Goal: Navigation & Orientation: Find specific page/section

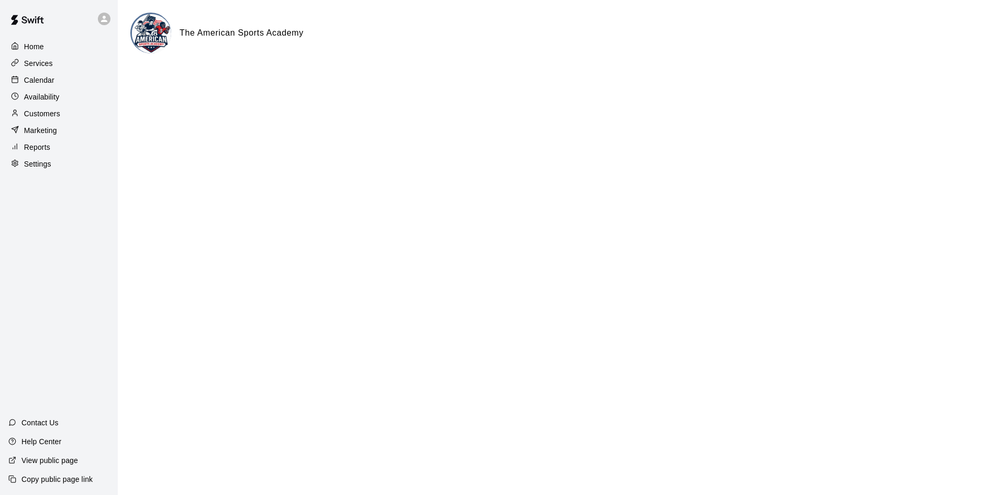
click at [37, 68] on p "Services" at bounding box center [38, 63] width 29 height 10
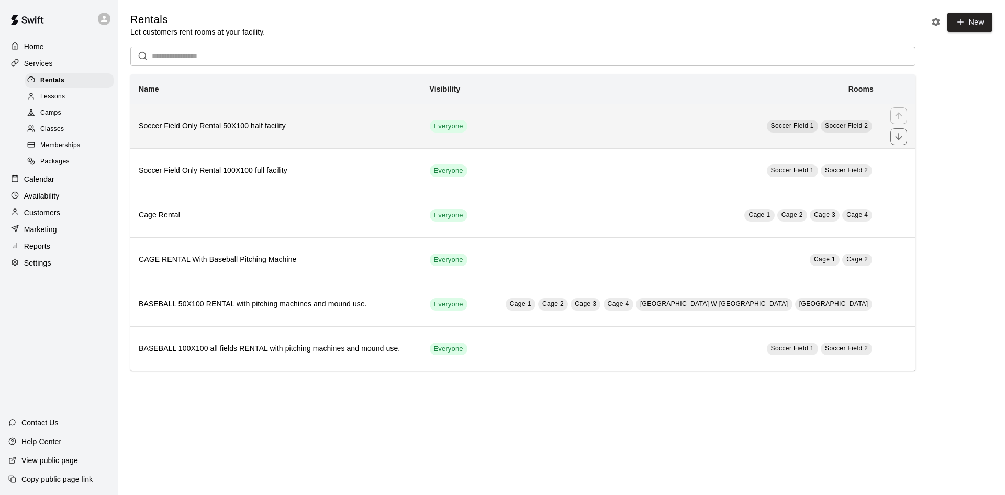
click at [802, 129] on span "Soccer Field 1" at bounding box center [792, 125] width 43 height 7
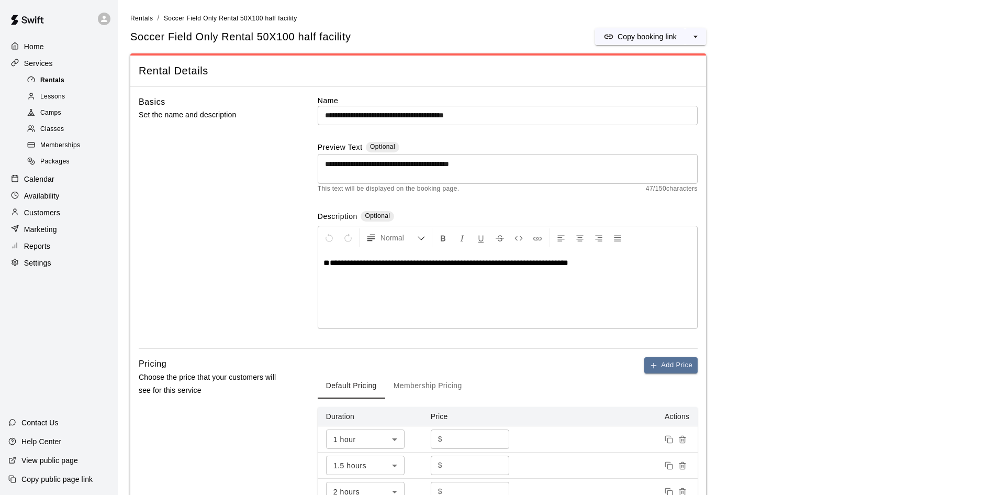
click at [51, 83] on span "Rentals" at bounding box center [52, 80] width 24 height 10
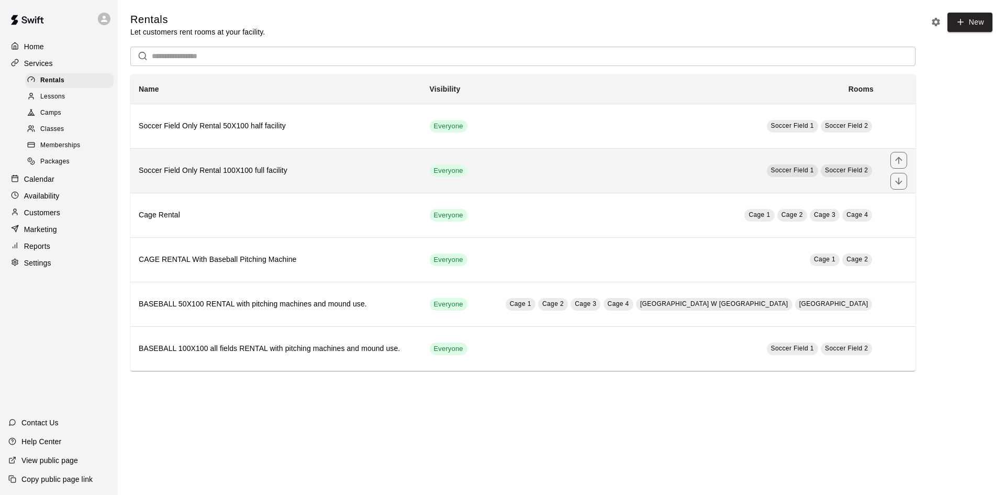
click at [804, 170] on span "Soccer Field 1" at bounding box center [792, 169] width 43 height 7
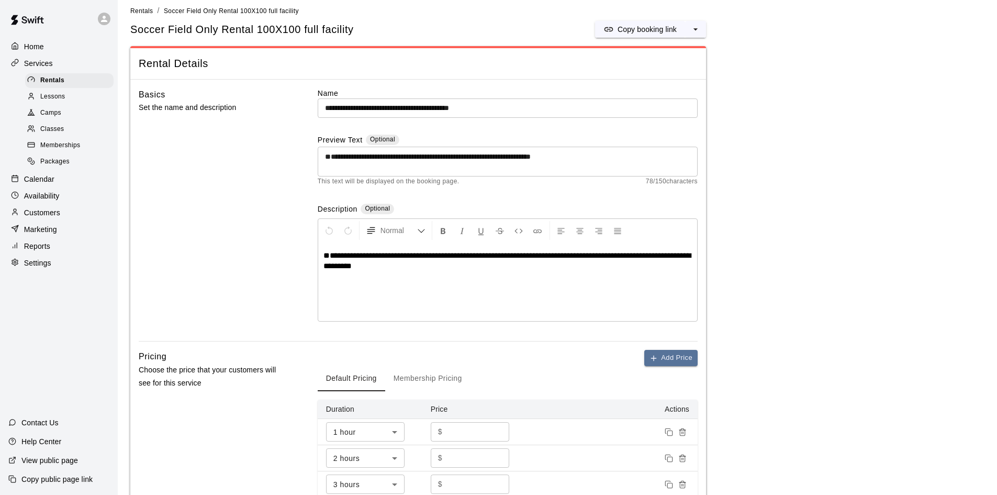
scroll to position [7, 0]
click at [54, 81] on span "Rentals" at bounding box center [52, 80] width 24 height 10
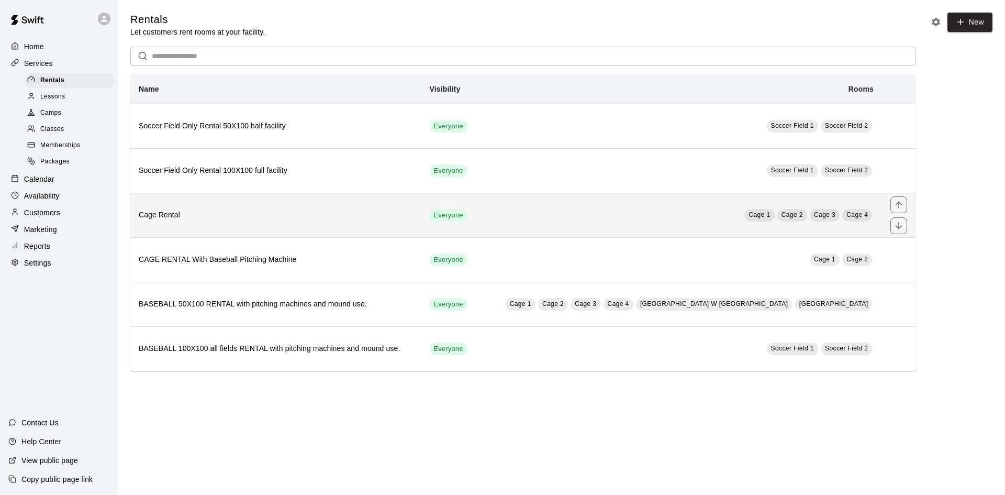
click at [758, 211] on span "Cage 1" at bounding box center [759, 215] width 30 height 10
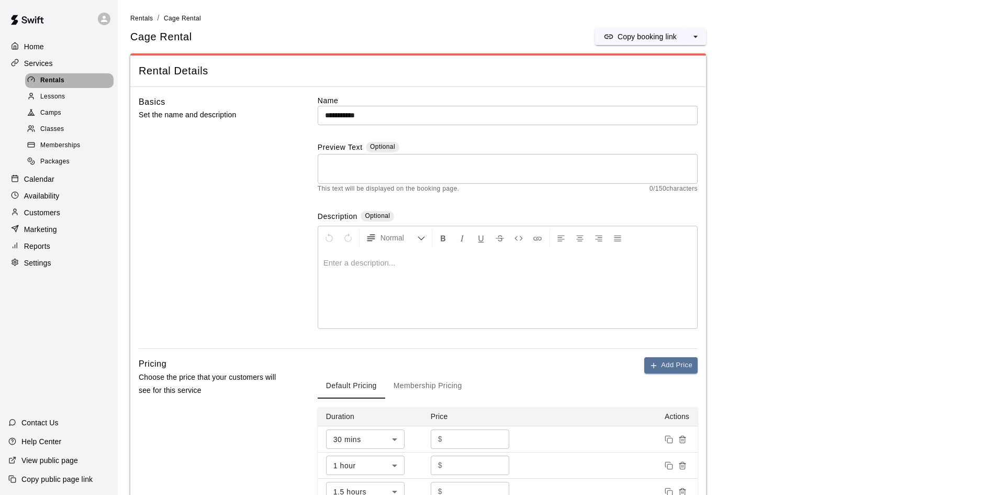
click at [59, 79] on span "Rentals" at bounding box center [52, 80] width 24 height 10
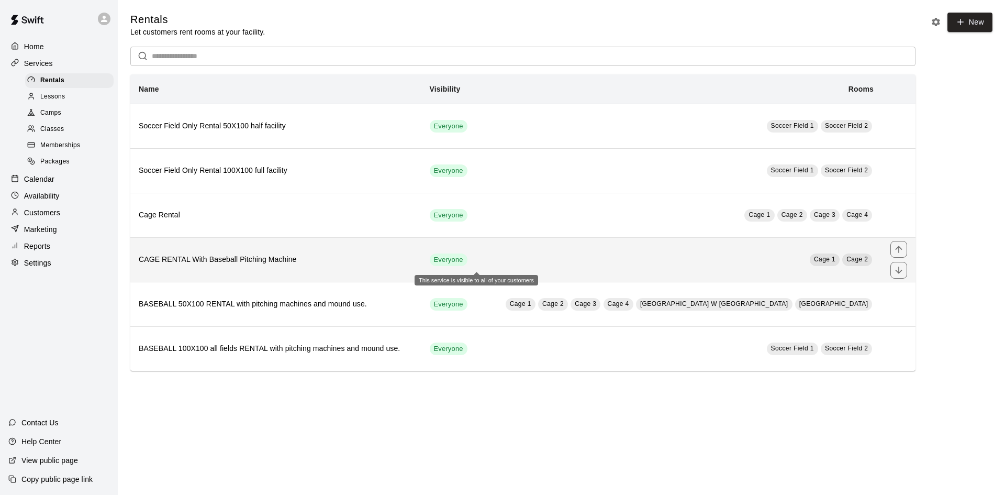
click at [467, 265] on span "Everyone" at bounding box center [449, 260] width 38 height 10
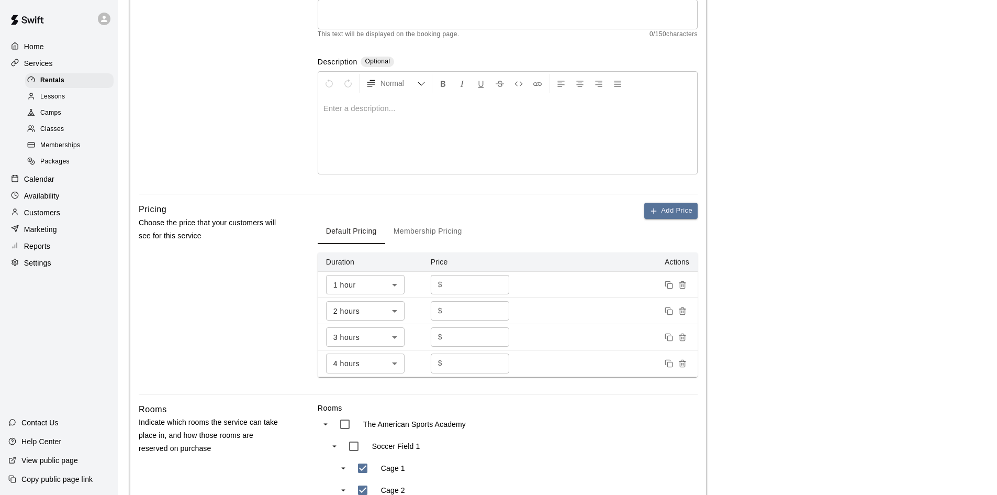
scroll to position [209, 0]
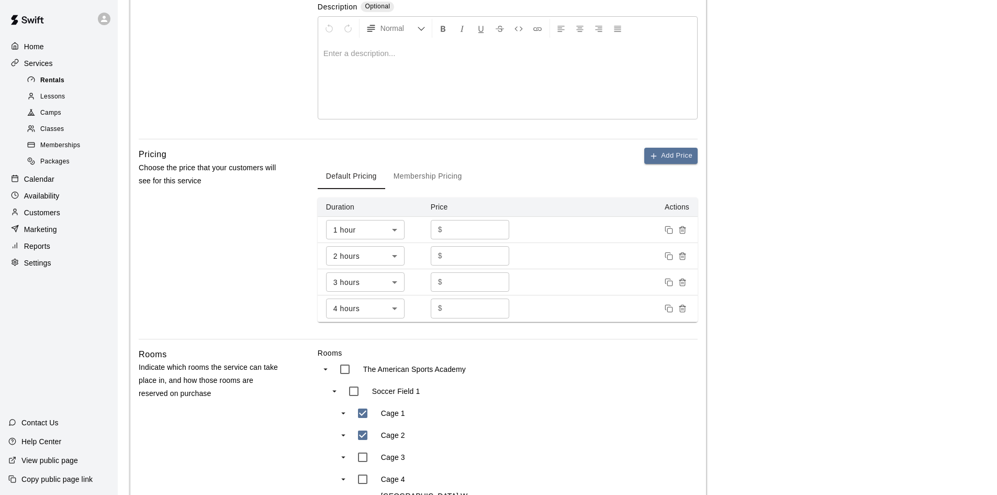
click at [62, 78] on span "Rentals" at bounding box center [52, 80] width 24 height 10
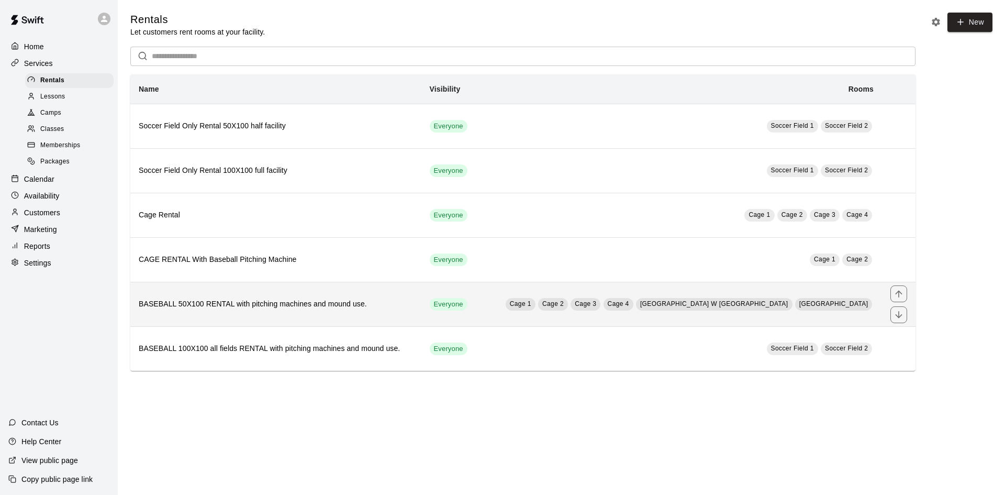
click at [535, 306] on span "Cage 1" at bounding box center [521, 304] width 30 height 10
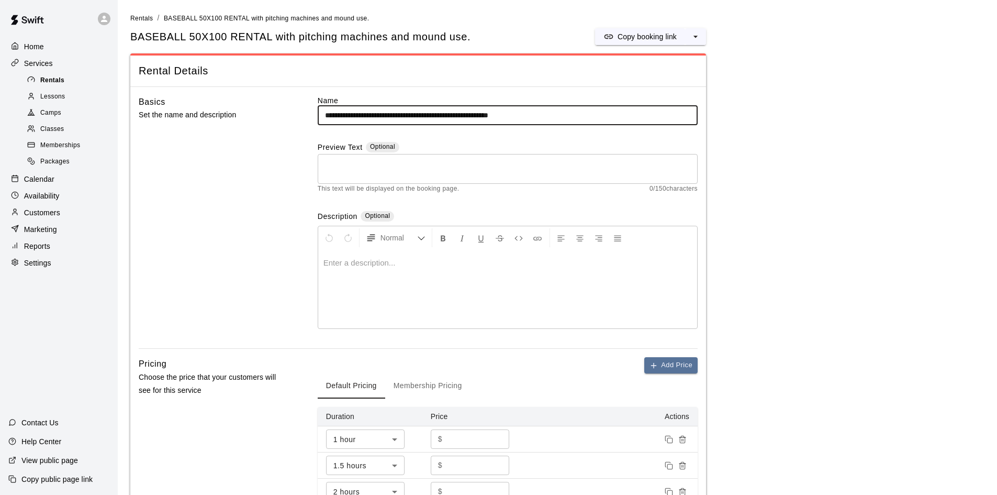
click at [39, 79] on div at bounding box center [33, 80] width 13 height 10
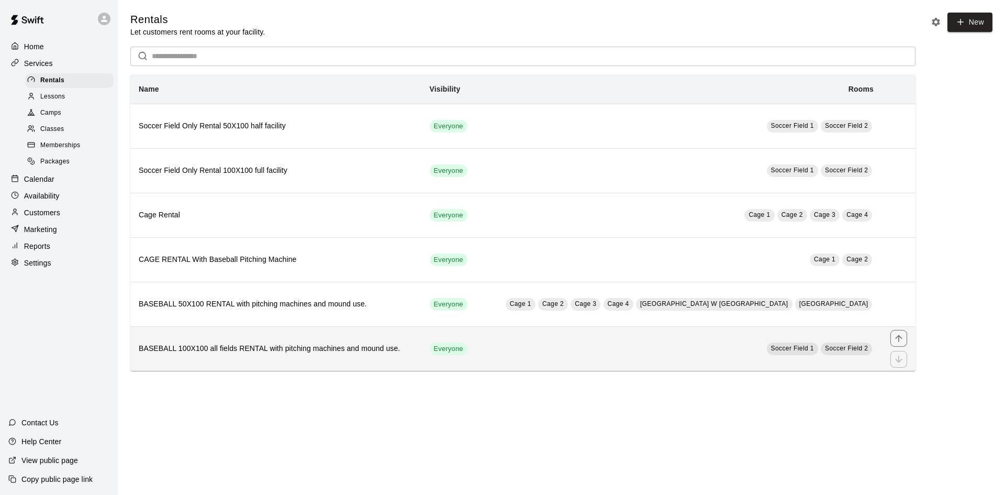
click at [804, 352] on span "Soccer Field 1" at bounding box center [792, 347] width 43 height 7
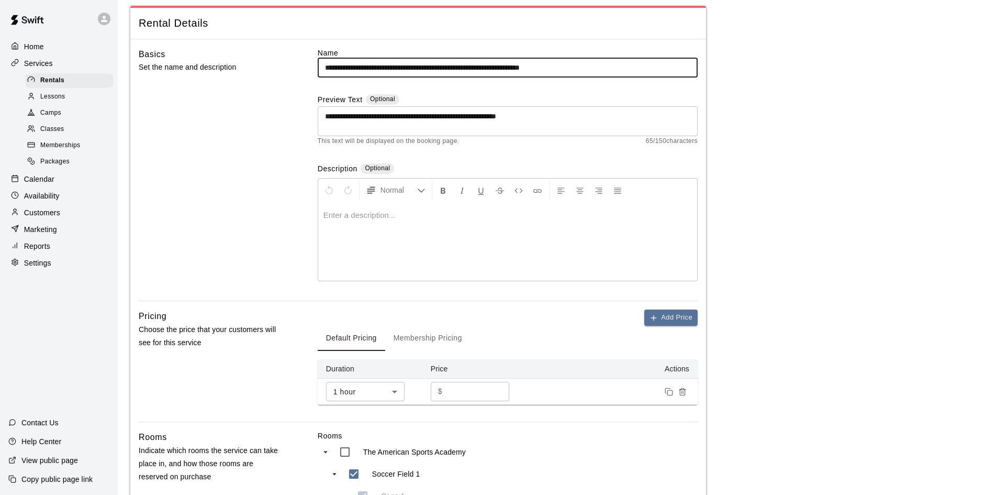
scroll to position [105, 0]
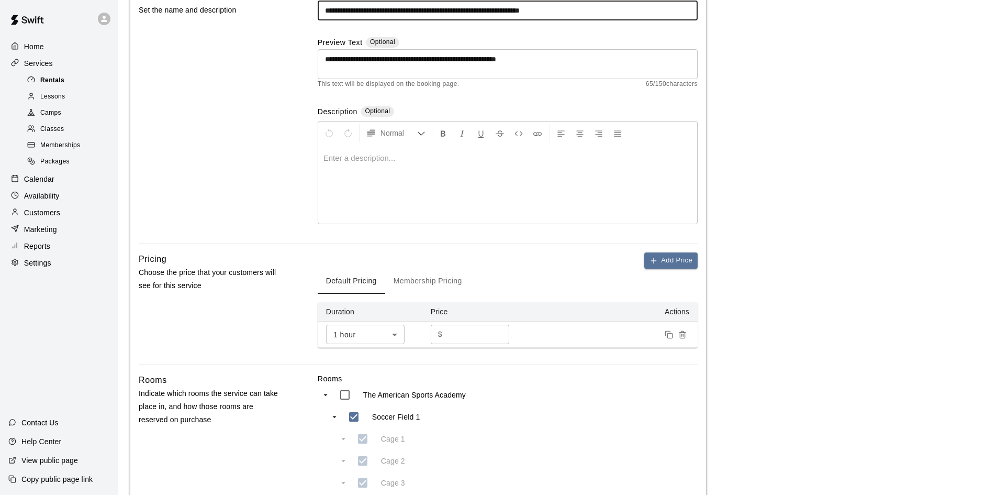
click at [57, 79] on span "Rentals" at bounding box center [52, 80] width 24 height 10
